Goal: Communication & Community: Answer question/provide support

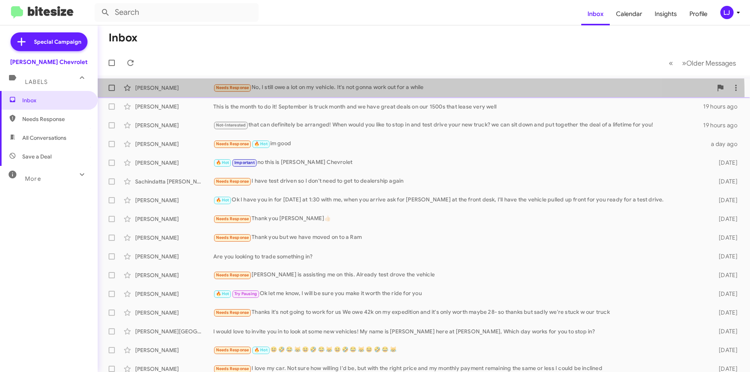
click at [356, 94] on div "[PERSON_NAME] Needs Response No, I still owe a lot on my vehicle. It's not gonn…" at bounding box center [424, 88] width 640 height 16
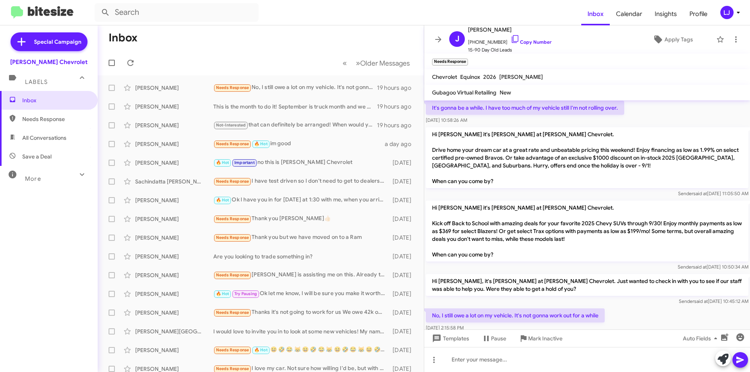
scroll to position [51, 0]
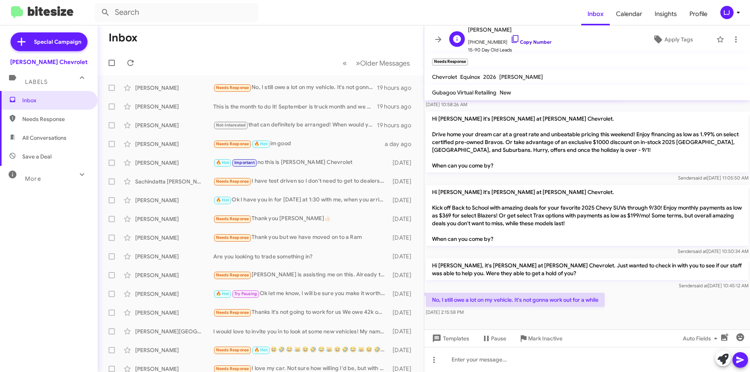
click at [510, 40] on icon at bounding box center [514, 38] width 9 height 9
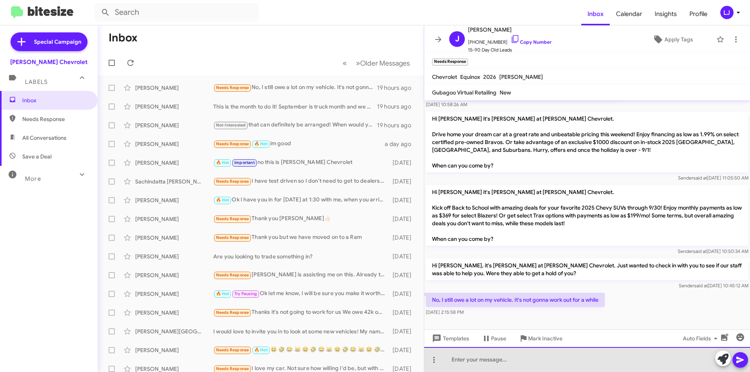
click at [488, 360] on div at bounding box center [587, 359] width 326 height 25
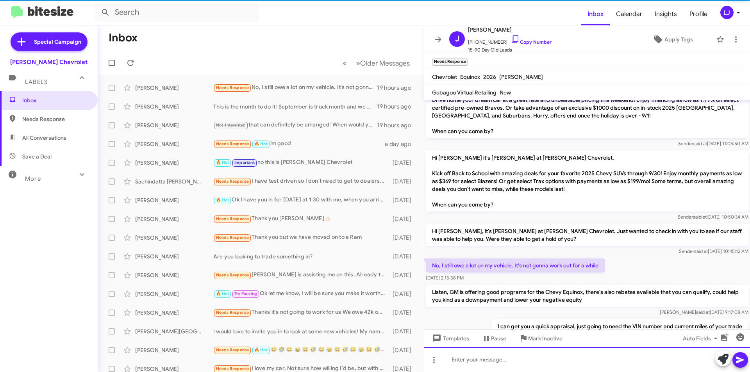
scroll to position [116, 0]
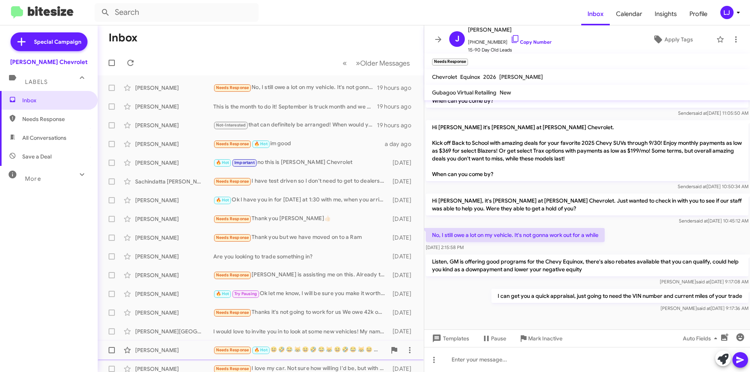
click at [297, 344] on div "[PERSON_NAME] Needs Response 🔥 Hot 😆 🤣 😂 😹 😆 🤣 😂 😹 😆 🤣 😂 😹 😆 🤣 😂 😹 [DATE]" at bounding box center [261, 350] width 314 height 16
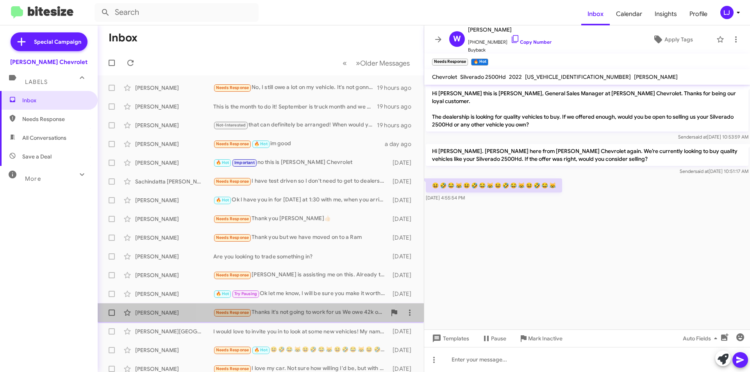
click at [299, 320] on div "[PERSON_NAME] Needs Response Thanks it's not going to work for us We owe 42k on…" at bounding box center [261, 313] width 314 height 16
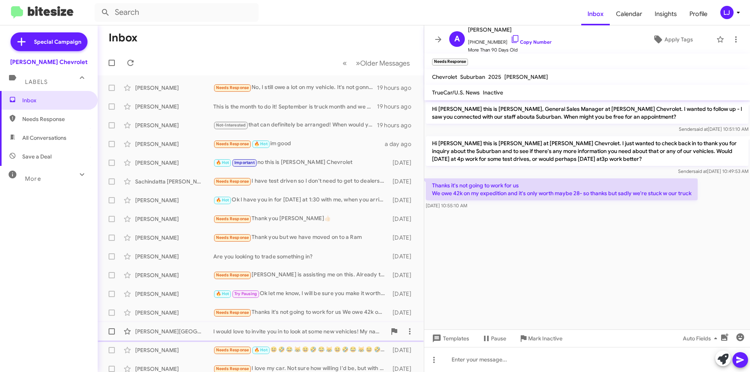
click at [245, 336] on div "[PERSON_NAME] I would love to invite you in to look at some new vehicles! My na…" at bounding box center [261, 332] width 314 height 16
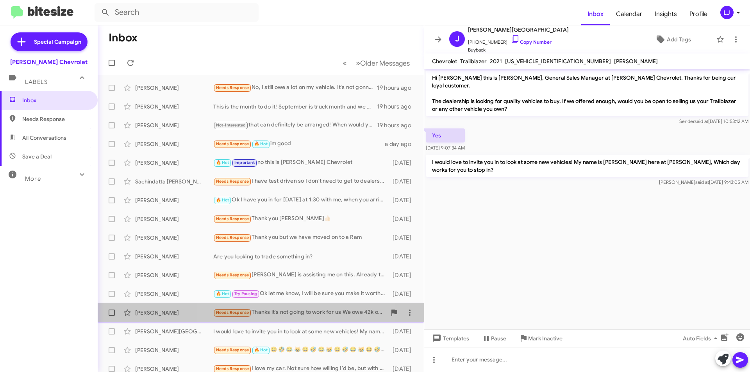
click at [273, 310] on div "Needs Response Thanks it's not going to work for us We owe 42k on my expedition…" at bounding box center [299, 312] width 173 height 9
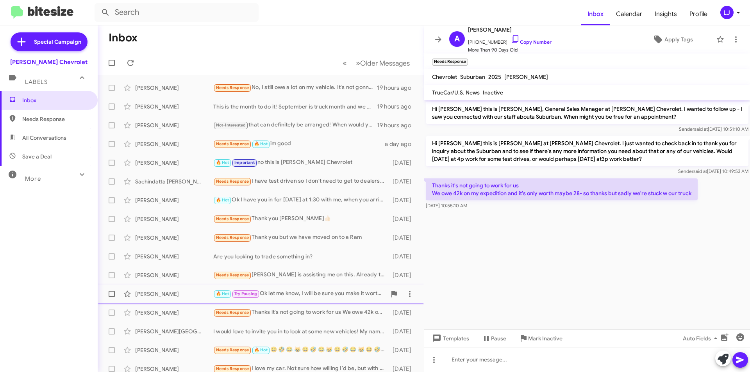
click at [278, 294] on div "🔥 Hot Try Pausing Ok let me know, I will be sure you make it worth the ride for…" at bounding box center [299, 293] width 173 height 9
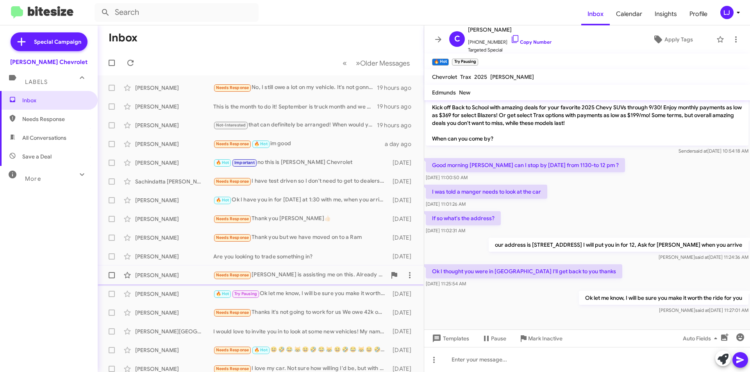
click at [284, 281] on div "[PERSON_NAME] Needs Response [PERSON_NAME] is assisting me on this. Already tes…" at bounding box center [261, 275] width 314 height 16
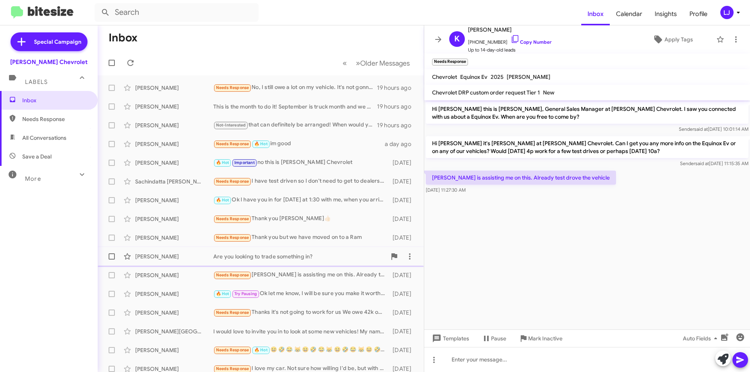
click at [289, 264] on span "[PERSON_NAME] Are you looking to trade something in? [DATE]" at bounding box center [261, 256] width 326 height 19
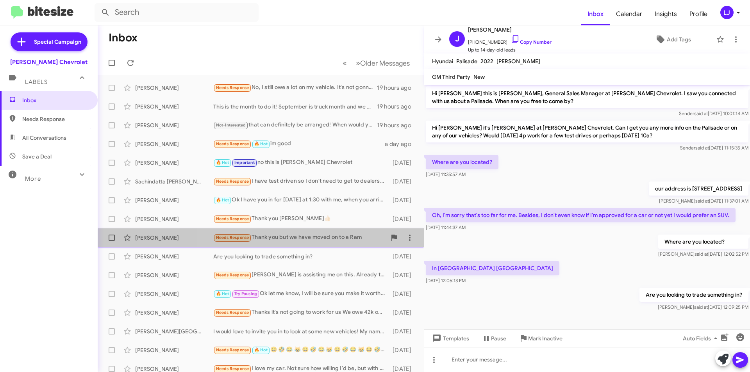
click at [326, 243] on div "[PERSON_NAME] Needs Response Thank you but we have moved on to a Ram [DATE]" at bounding box center [261, 238] width 314 height 16
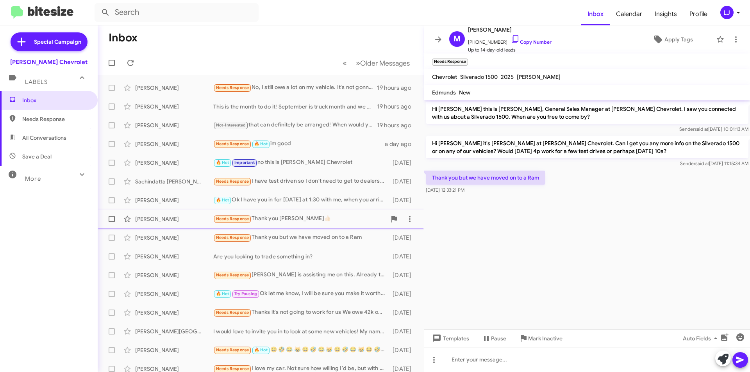
click at [326, 221] on div "Needs Response Thank you [PERSON_NAME]👍🏻" at bounding box center [299, 218] width 173 height 9
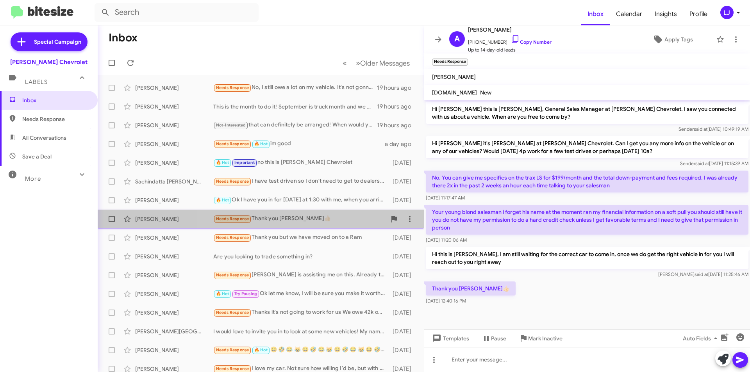
click at [326, 221] on div "Needs Response Thank you [PERSON_NAME]👍🏻" at bounding box center [299, 218] width 173 height 9
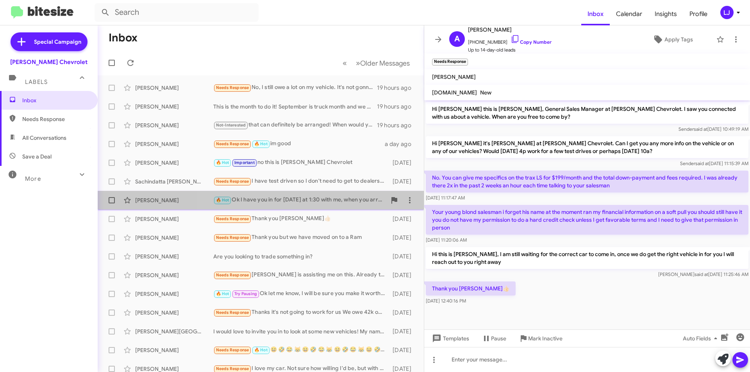
click at [323, 202] on div "🔥 Hot Ok I have you in for [DATE] at 1:30 with me, when you arrive ask for [PER…" at bounding box center [299, 200] width 173 height 9
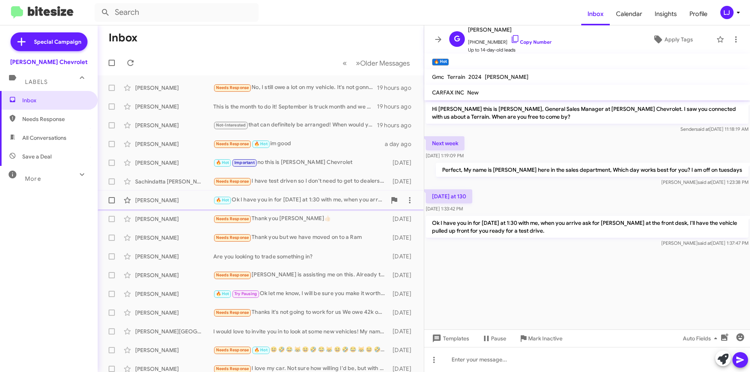
click at [323, 205] on div "[PERSON_NAME] 🔥 Hot Ok I have you in for [DATE] at 1:30 with me, when you arriv…" at bounding box center [261, 200] width 314 height 16
click at [324, 205] on div "🔥 Hot Ok I have you in for [DATE] at 1:30 with me, when you arrive ask for [PER…" at bounding box center [299, 200] width 173 height 9
click at [327, 188] on div "Sachindatta [PERSON_NAME] Needs Response I have test driven so I don't need to …" at bounding box center [261, 182] width 314 height 16
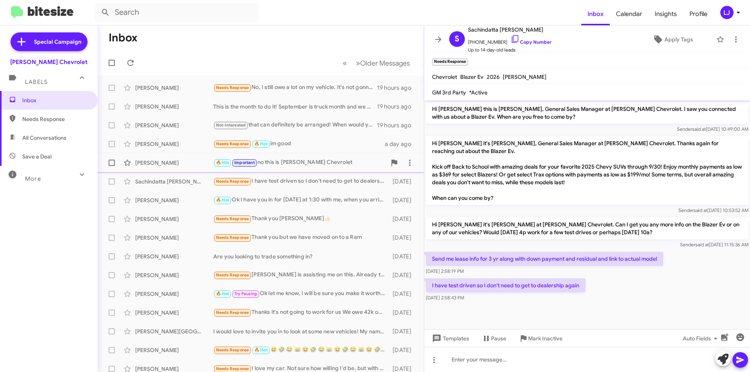
click at [325, 164] on div "🔥 Hot Important no this is [PERSON_NAME] Chevrolet" at bounding box center [299, 162] width 173 height 9
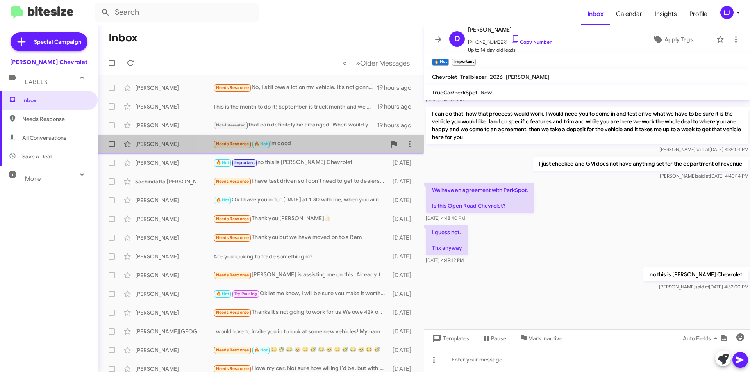
click at [321, 148] on div "Needs Response 🔥 Hot im good" at bounding box center [299, 143] width 173 height 9
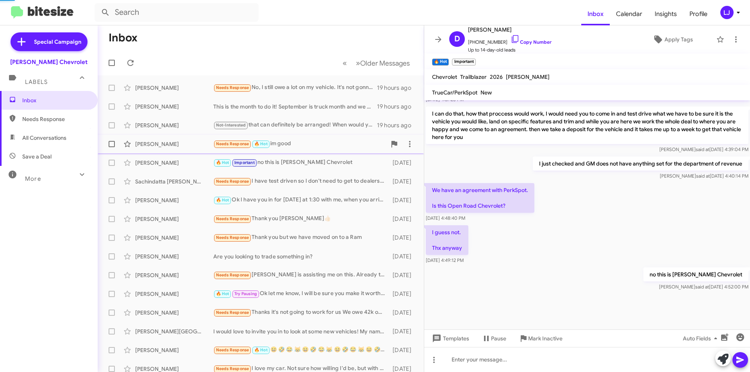
scroll to position [155, 0]
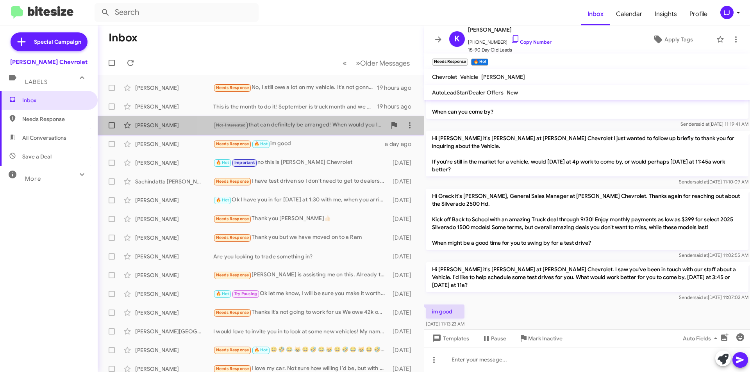
click at [321, 130] on div "[PERSON_NAME] Not-Interested that can definitely be arranged! When would you li…" at bounding box center [261, 126] width 314 height 16
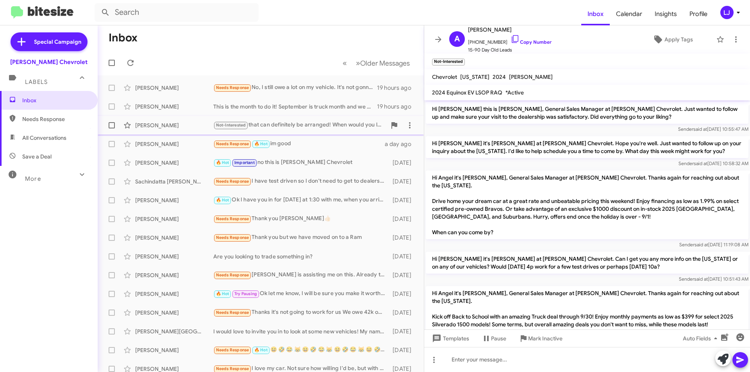
click at [313, 129] on div "Not-Interested that can definitely be arranged! When would you like to stop in …" at bounding box center [299, 125] width 173 height 9
click at [312, 110] on div "[PERSON_NAME] This is the month to do it! September is truck month and we have …" at bounding box center [261, 107] width 314 height 16
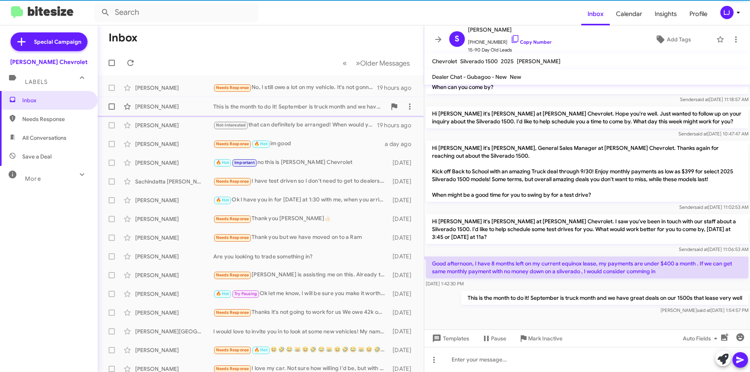
scroll to position [87, 0]
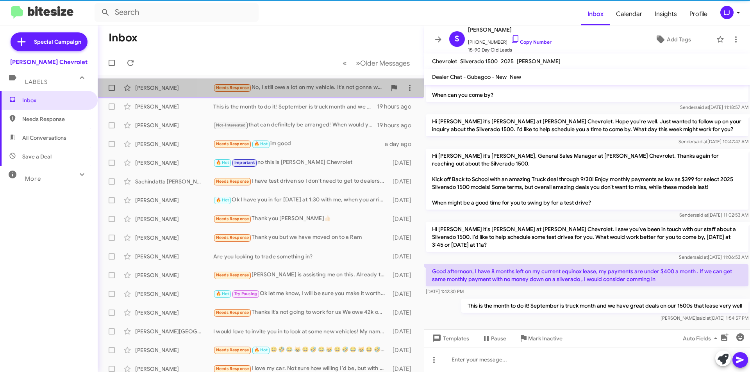
click at [317, 93] on div "[PERSON_NAME] Needs Response No, I still owe a lot on my vehicle. It's not gonn…" at bounding box center [261, 88] width 314 height 16
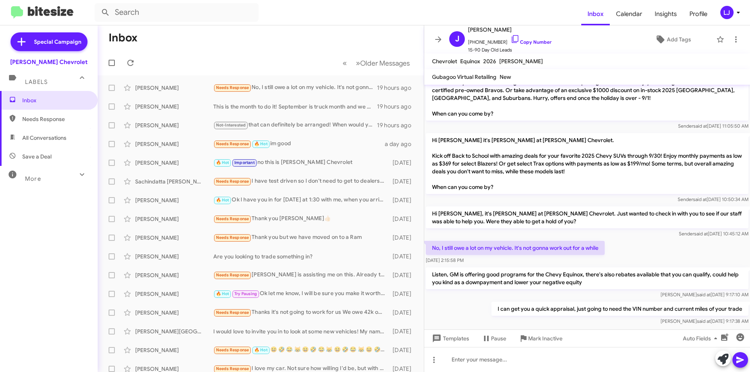
scroll to position [100, 0]
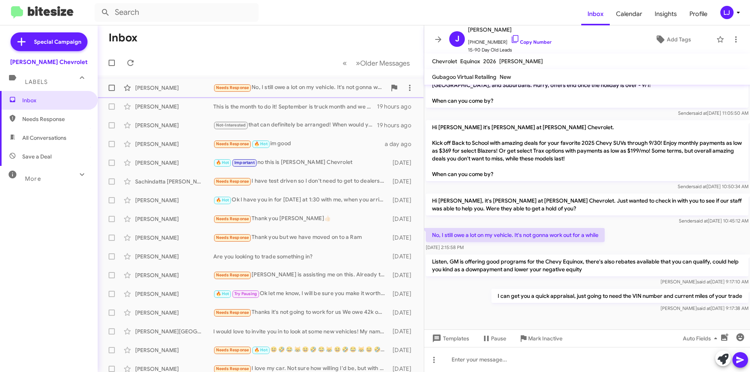
click at [303, 82] on div "[PERSON_NAME] Needs Response No, I still owe a lot on my vehicle. It's not gonn…" at bounding box center [261, 88] width 314 height 16
